Goal: Task Accomplishment & Management: Manage account settings

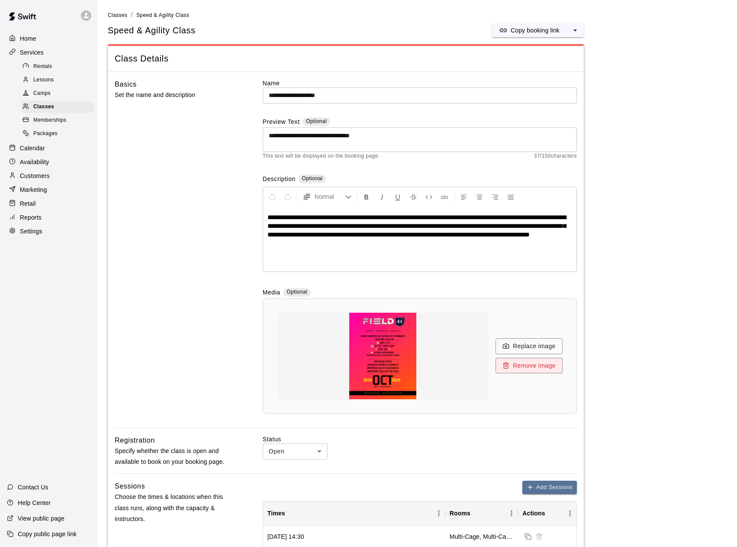
scroll to position [855, 0]
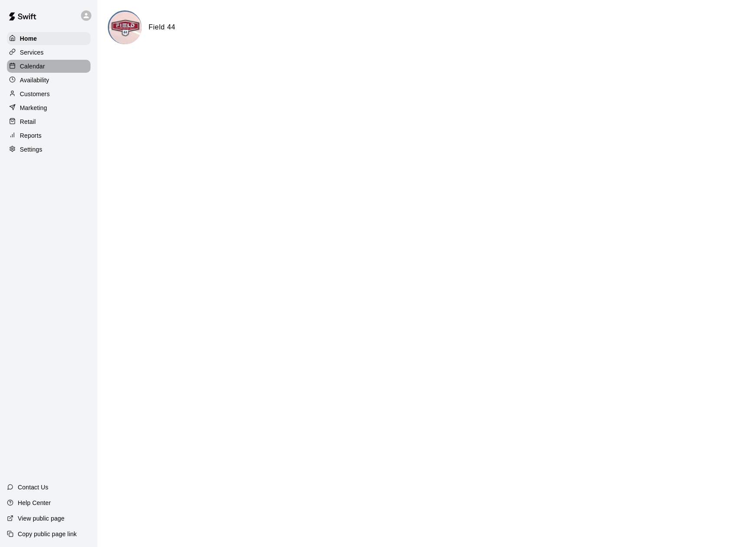
click at [39, 69] on p "Calendar" at bounding box center [32, 66] width 25 height 9
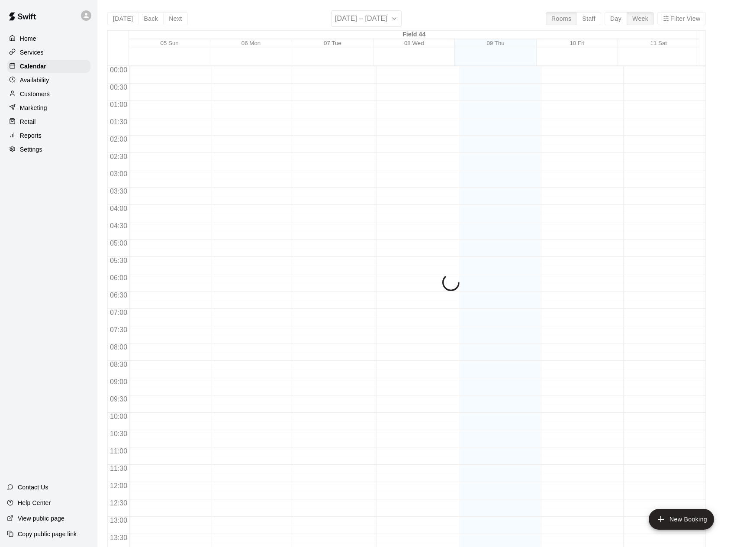
scroll to position [306, 0]
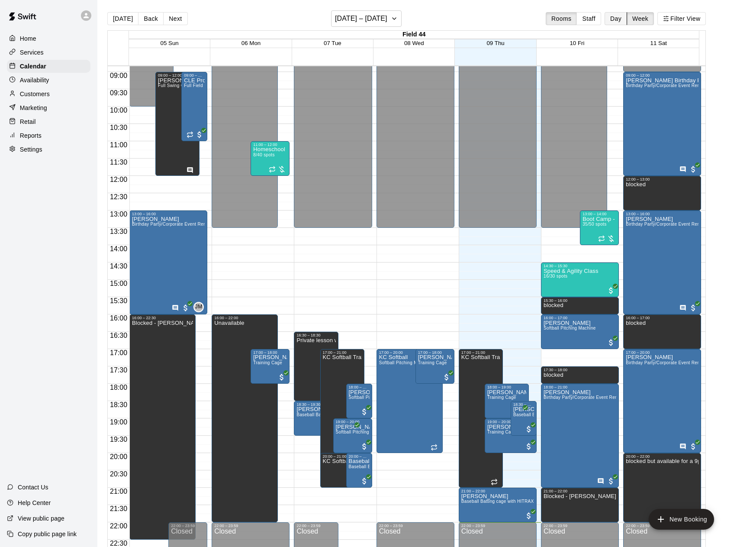
click at [627, 20] on button "Day" at bounding box center [616, 18] width 23 height 13
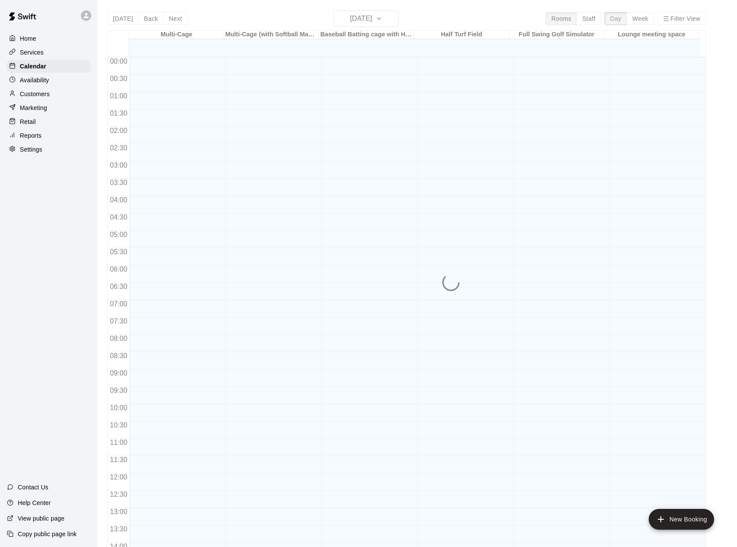
scroll to position [333, 0]
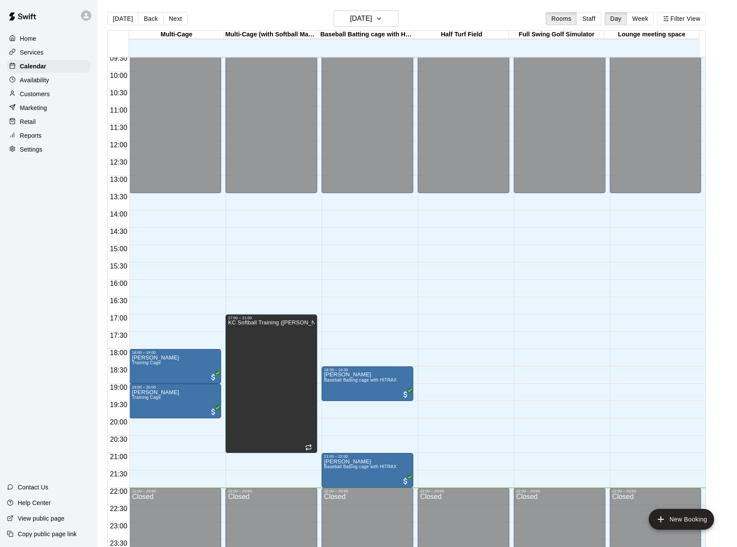
click at [120, 73] on span "10:00" at bounding box center [119, 75] width 22 height 7
click at [118, 62] on span "09:30" at bounding box center [119, 58] width 22 height 7
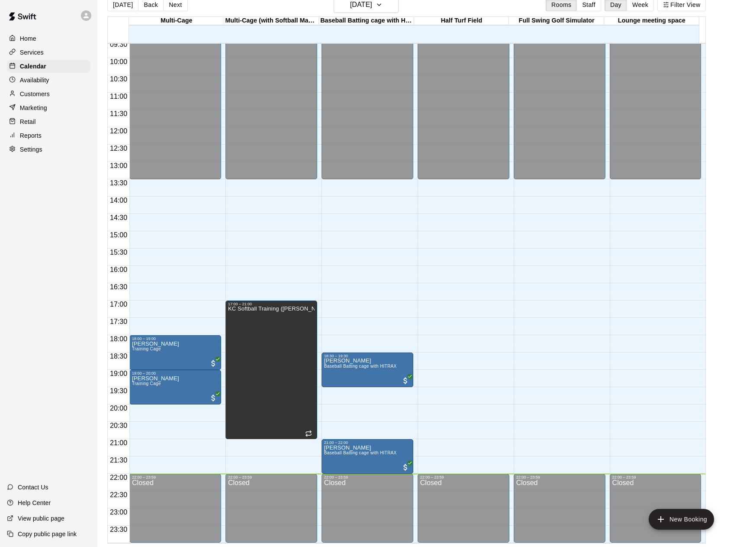
click at [25, 154] on p "Settings" at bounding box center [31, 149] width 23 height 9
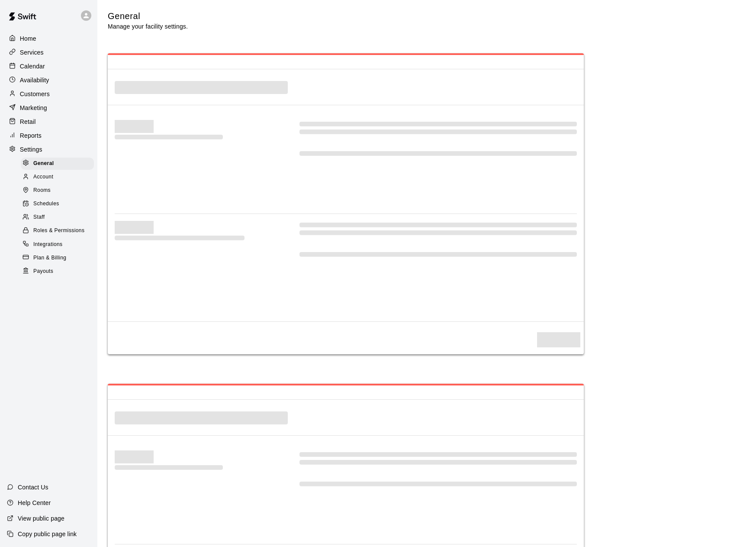
select select "**"
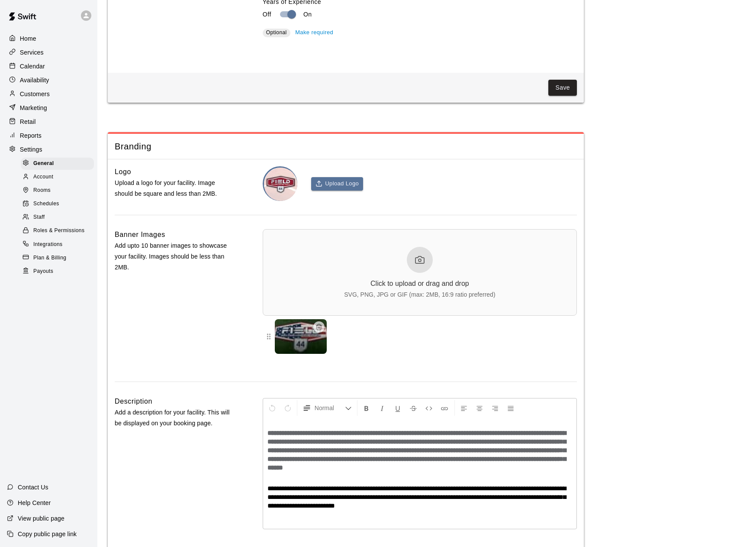
scroll to position [1871, 0]
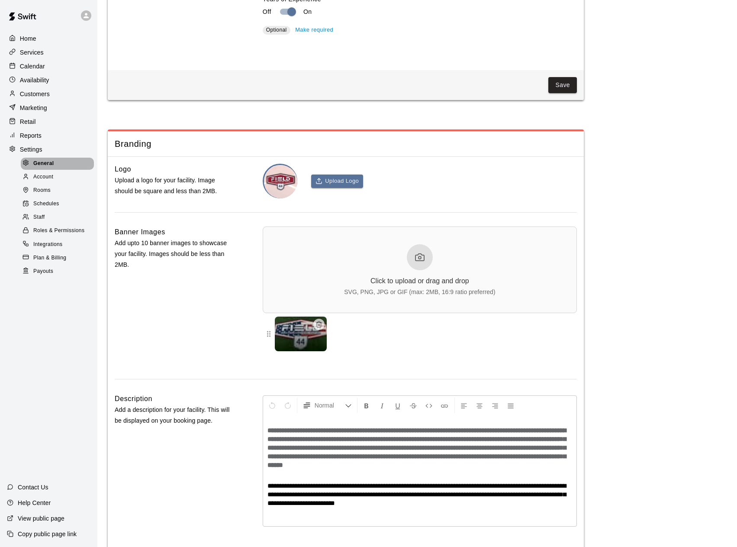
click at [37, 168] on span "General" at bounding box center [43, 163] width 21 height 9
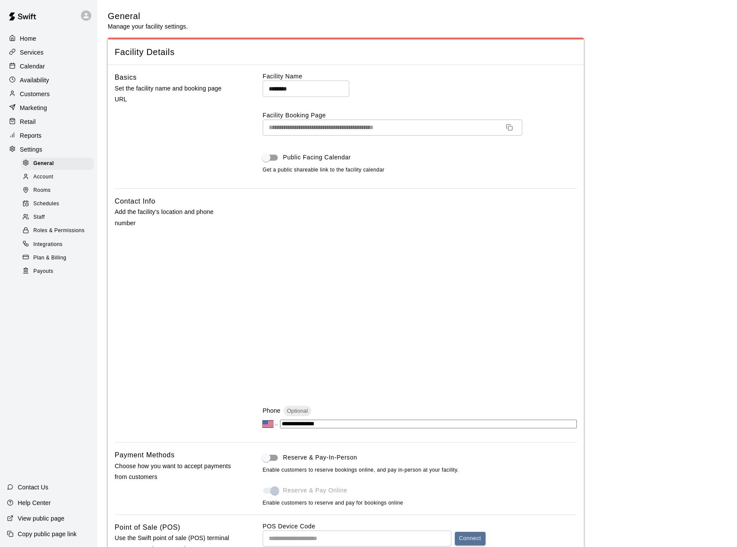
click at [28, 20] on img at bounding box center [22, 16] width 45 height 26
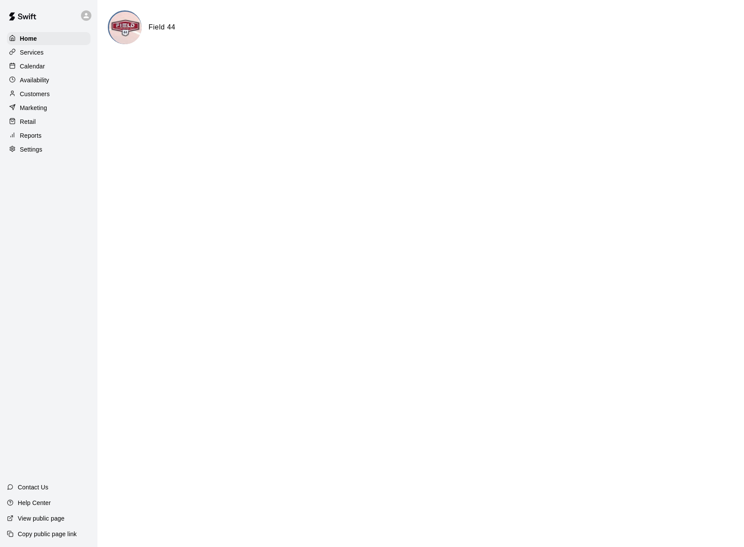
click at [39, 500] on p "Help Center" at bounding box center [34, 502] width 33 height 9
click at [30, 154] on p "Settings" at bounding box center [31, 149] width 23 height 9
select select "**"
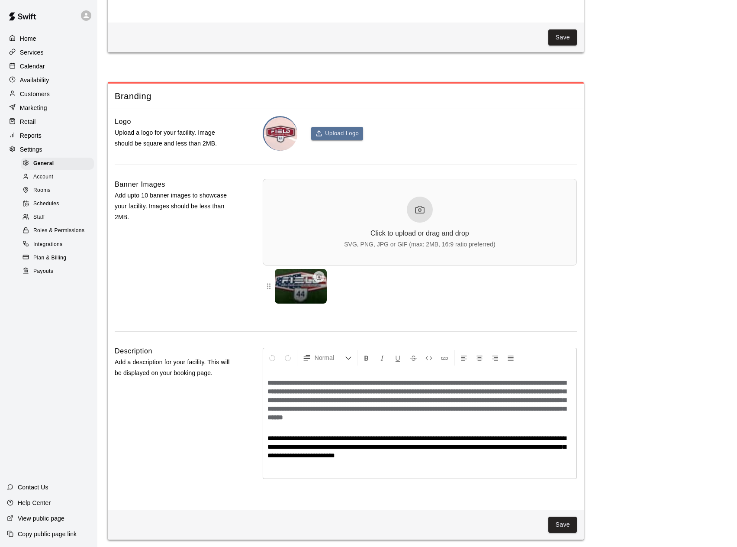
scroll to position [1820, 0]
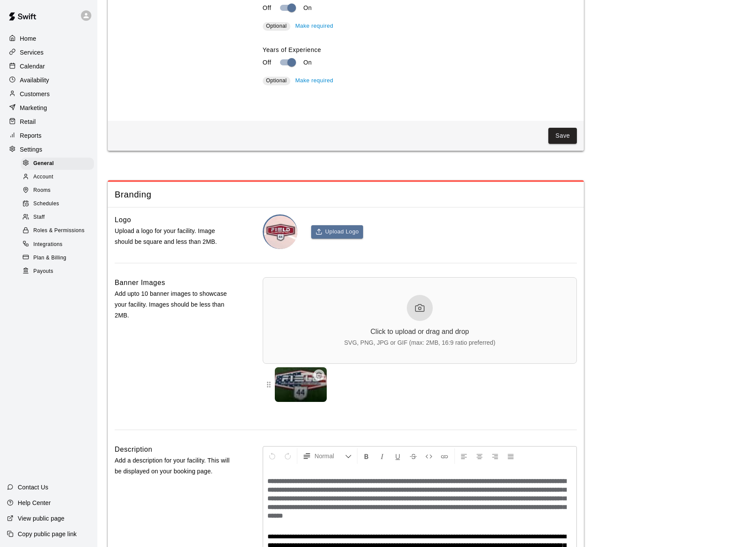
click at [50, 207] on span "Schedules" at bounding box center [46, 204] width 26 height 9
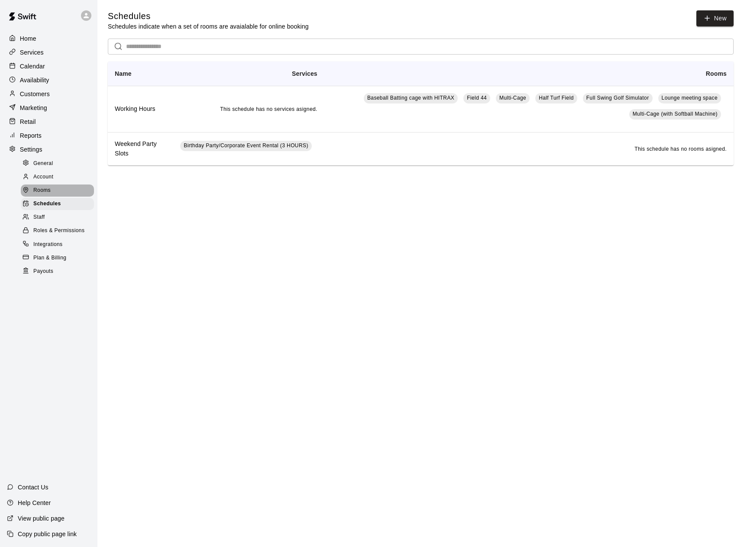
click at [50, 195] on span "Rooms" at bounding box center [41, 190] width 17 height 9
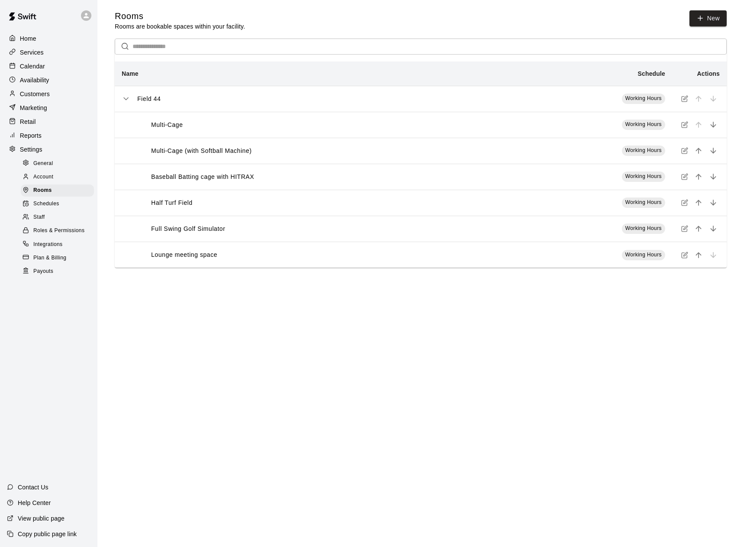
click at [50, 181] on span "Account" at bounding box center [43, 177] width 20 height 9
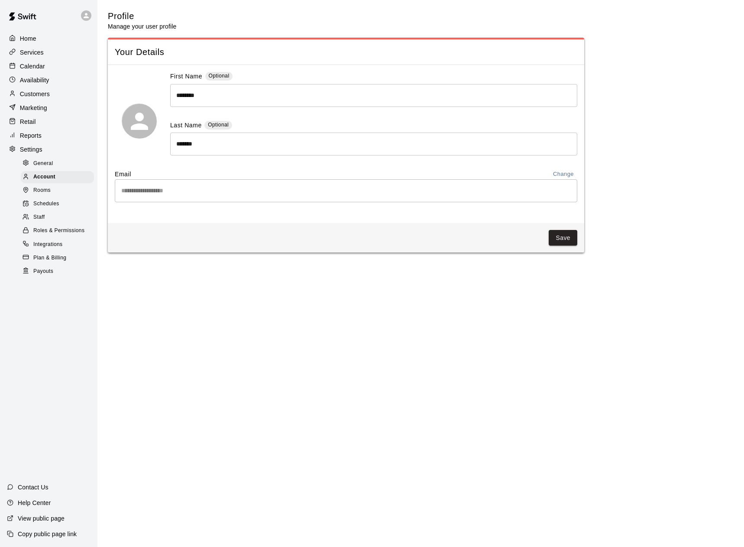
click at [59, 165] on div "General" at bounding box center [57, 164] width 73 height 12
select select "**"
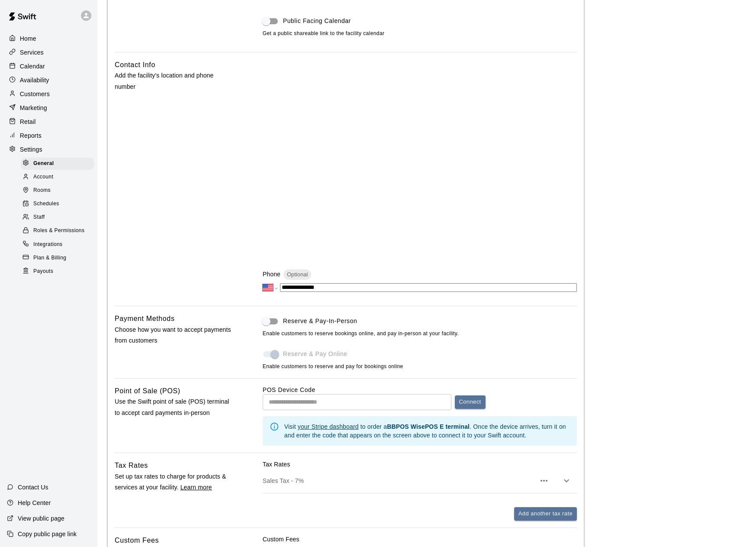
scroll to position [173, 0]
